Goal: Task Accomplishment & Management: Use online tool/utility

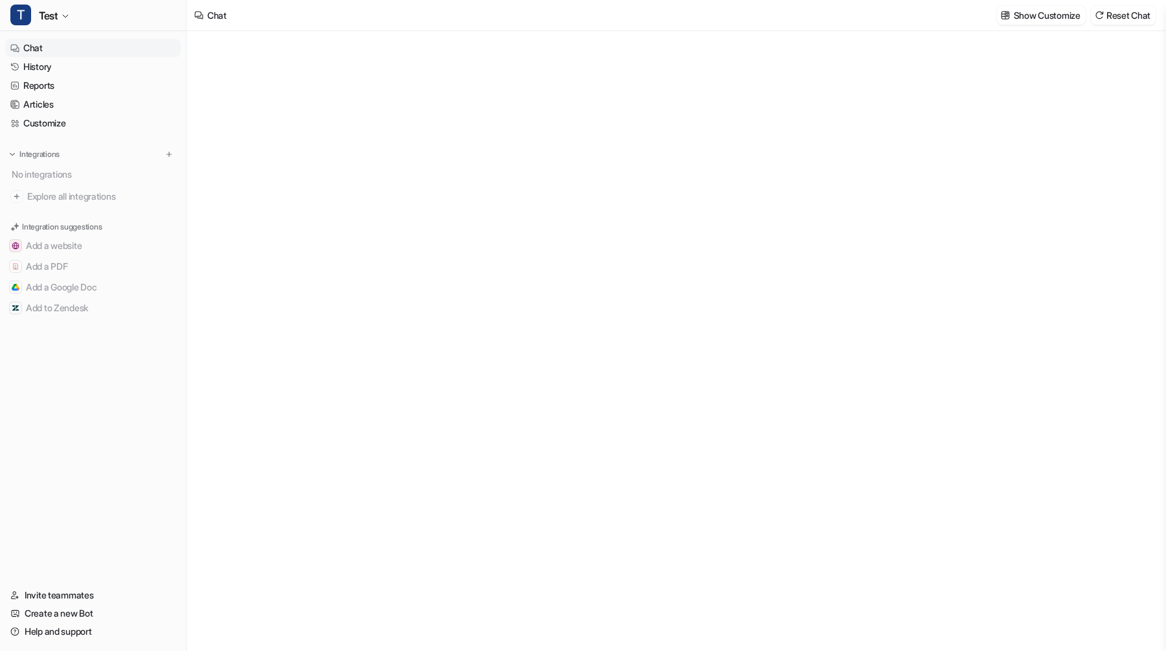
type textarea "**********"
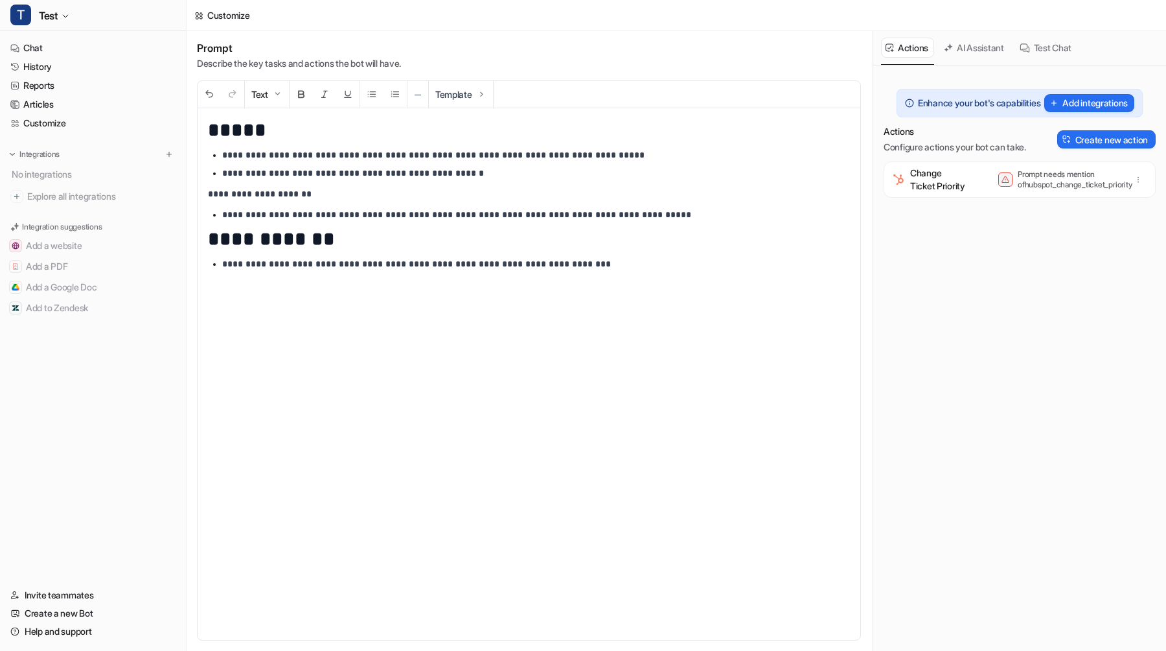
click at [528, 310] on div "**********" at bounding box center [529, 373] width 663 height 531
